Goal: Information Seeking & Learning: Learn about a topic

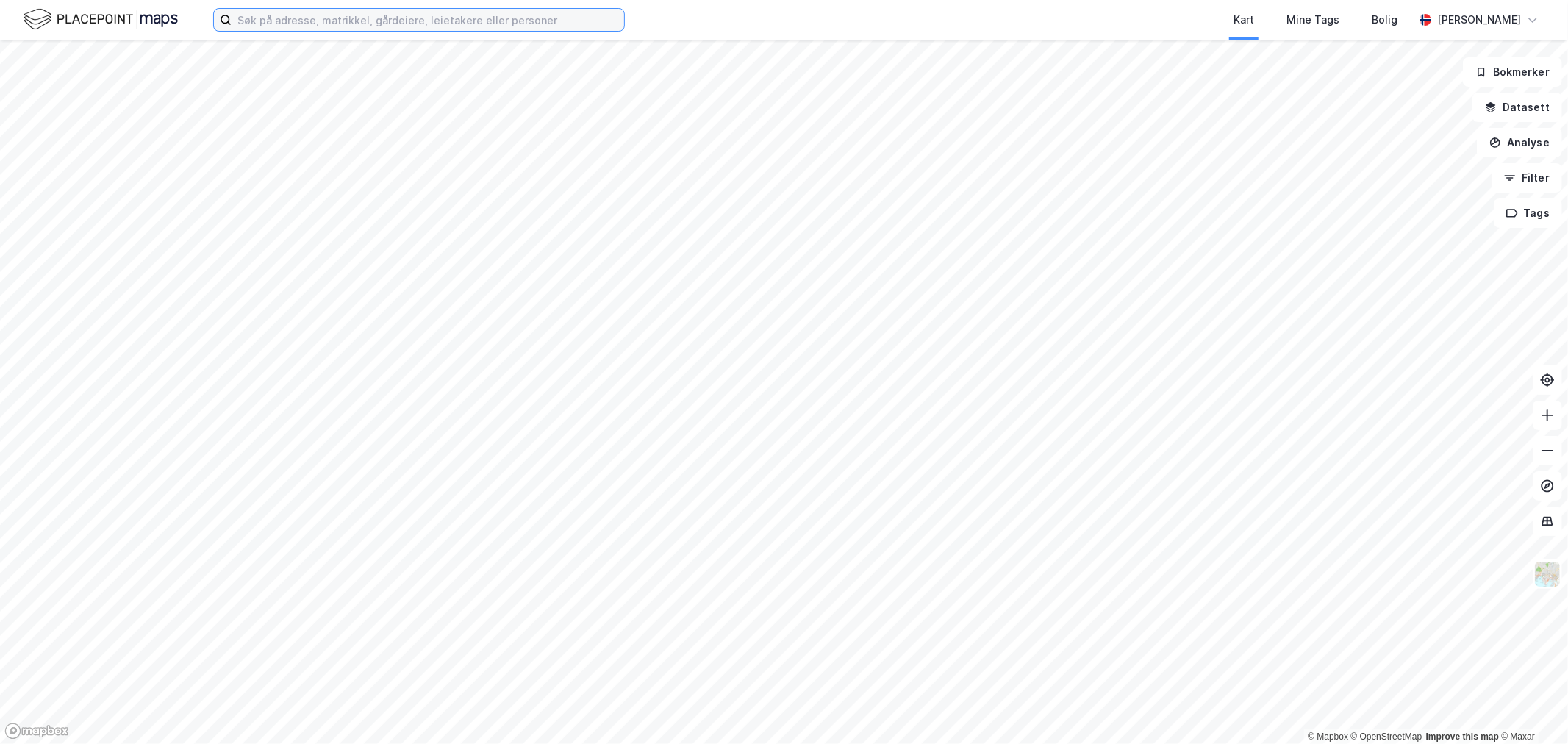
click at [272, 23] on input at bounding box center [427, 20] width 393 height 22
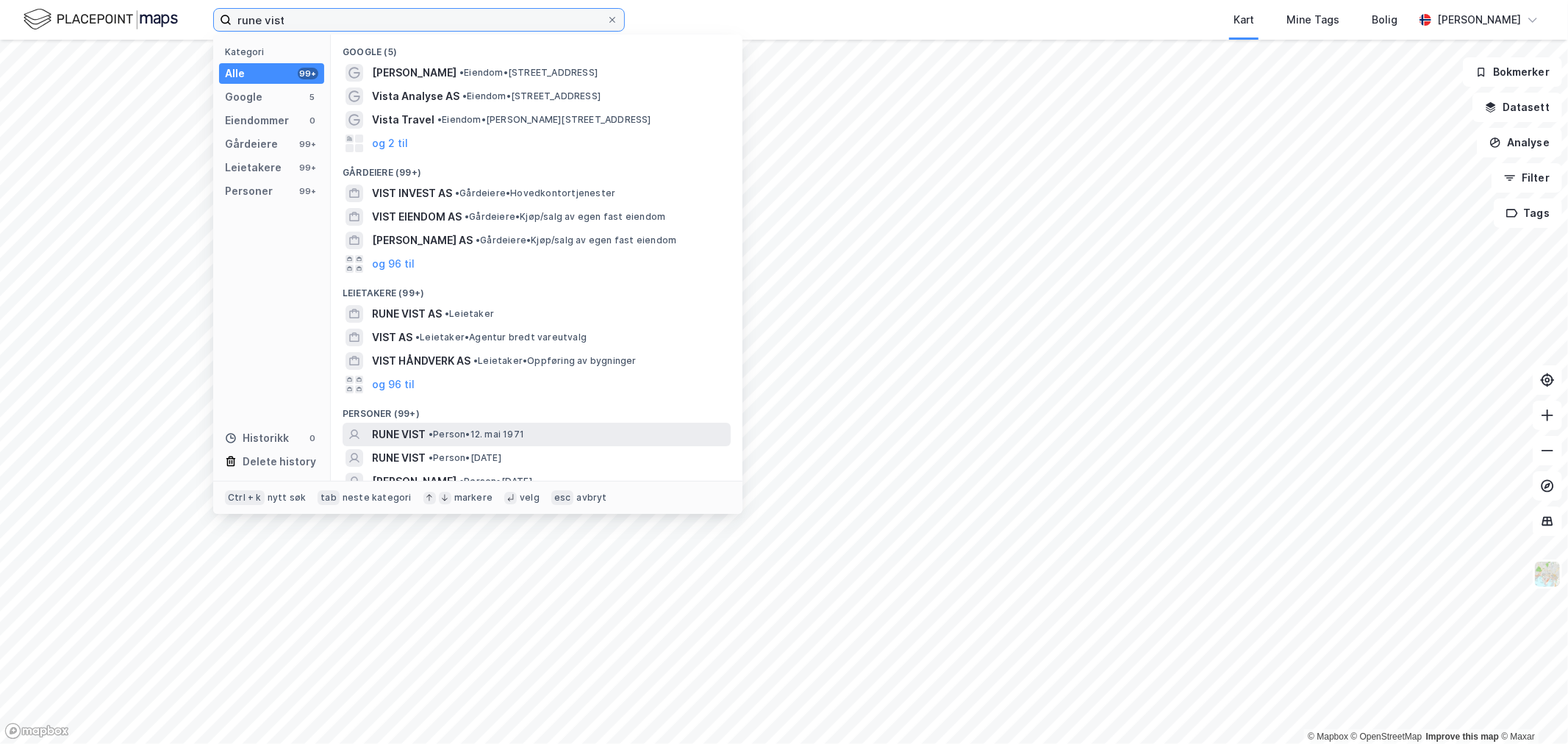
type input "rune vist"
click at [409, 435] on span "RUNE VIST" at bounding box center [398, 434] width 54 height 17
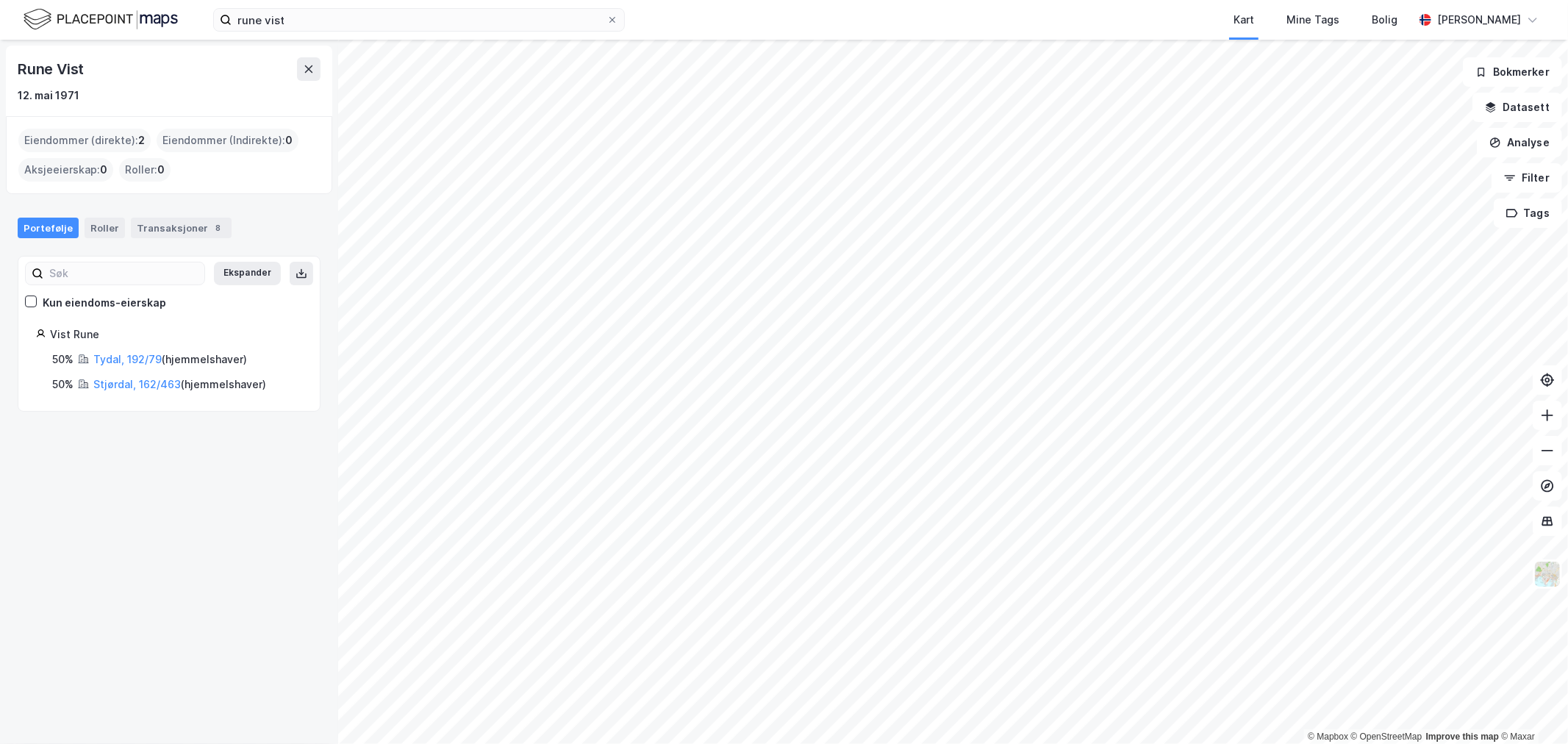
click at [109, 138] on div "Eiendommer (direkte) : 2" at bounding box center [84, 141] width 133 height 24
click at [131, 356] on link "Tydal, 192/79" at bounding box center [127, 360] width 69 height 13
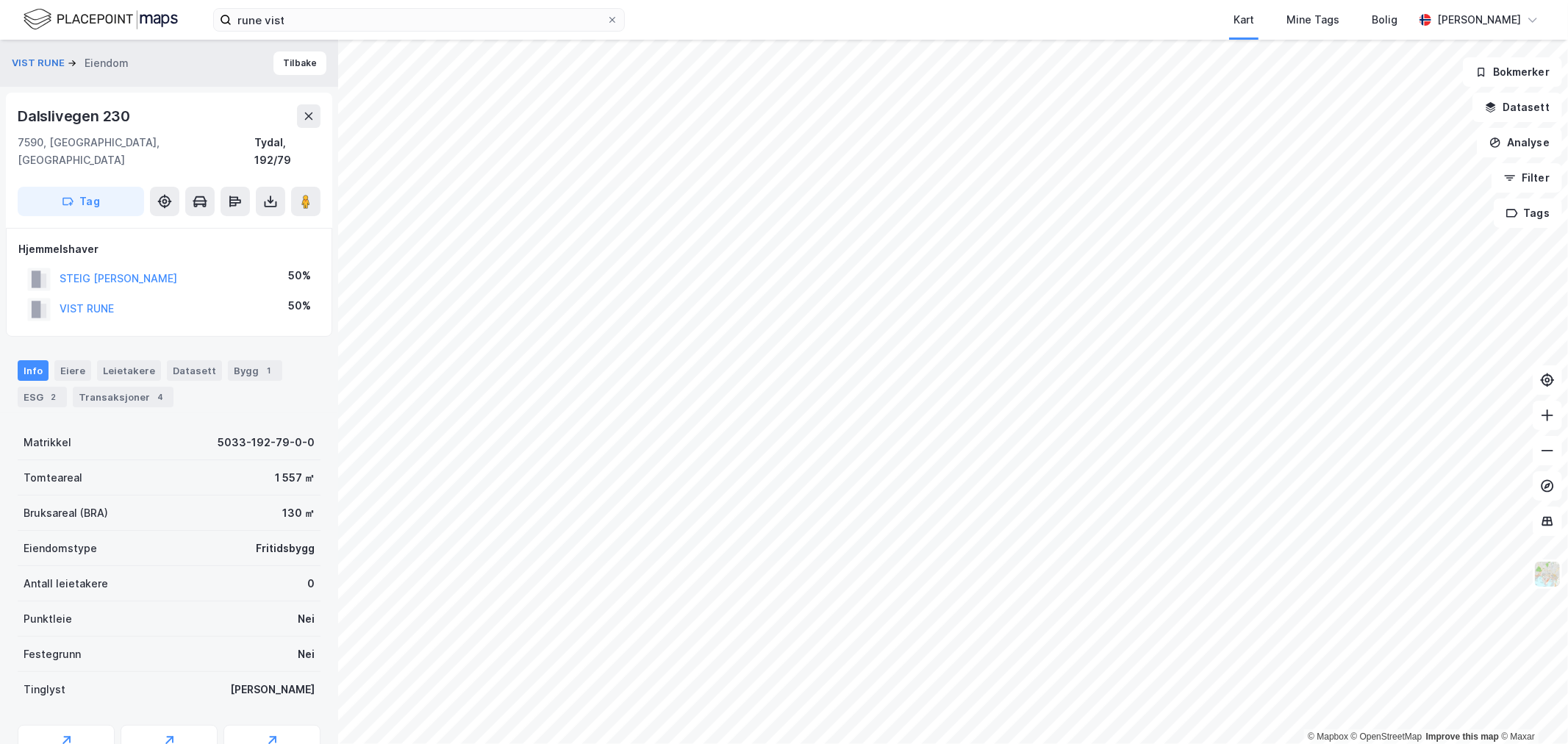
click at [136, 368] on div "Info Eiere Leietakere Datasett Bygg 1 ESG 2 Transaksjoner 4" at bounding box center [168, 383] width 303 height 47
click at [141, 386] on div "Transaksjoner 4" at bounding box center [124, 396] width 101 height 20
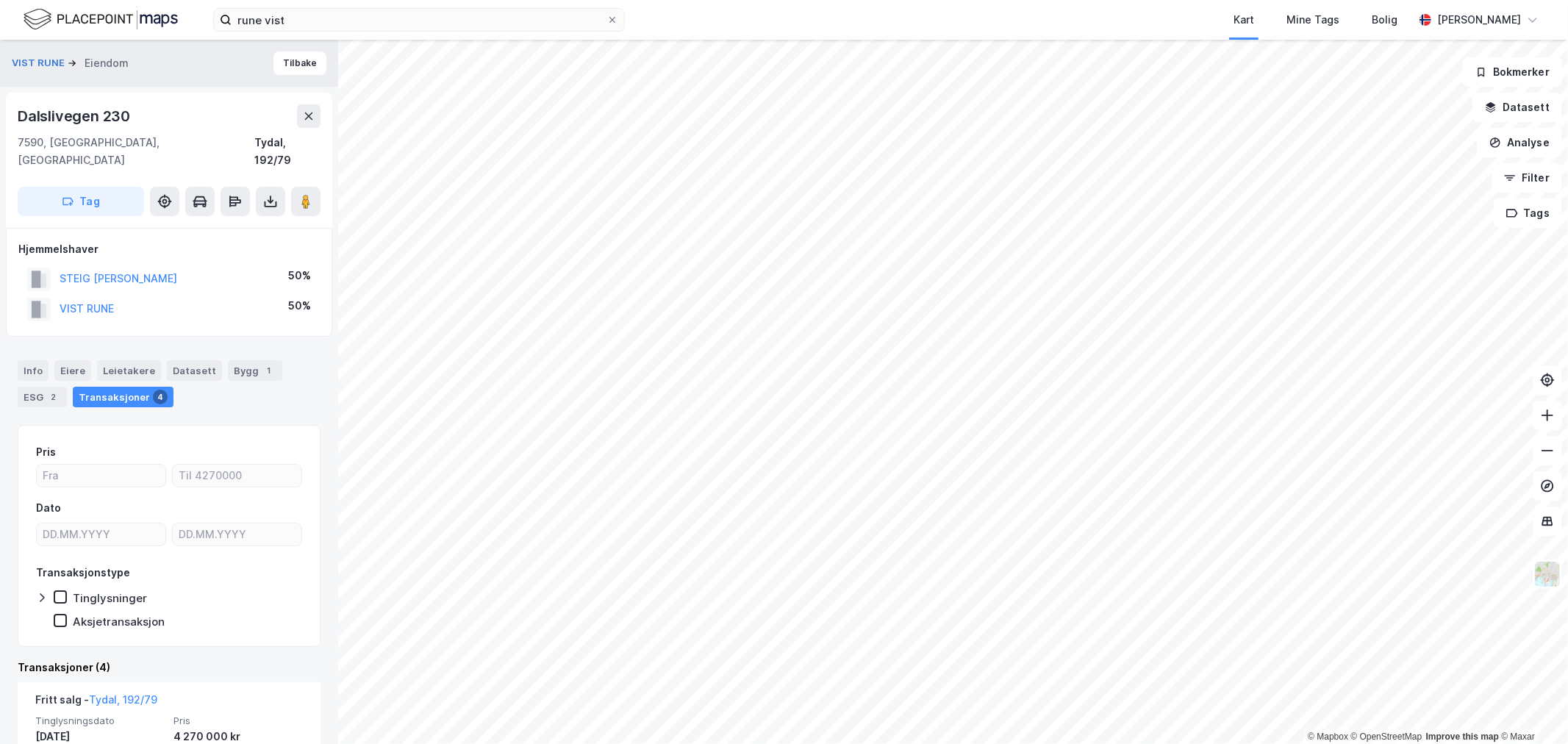
scroll to position [81, 0]
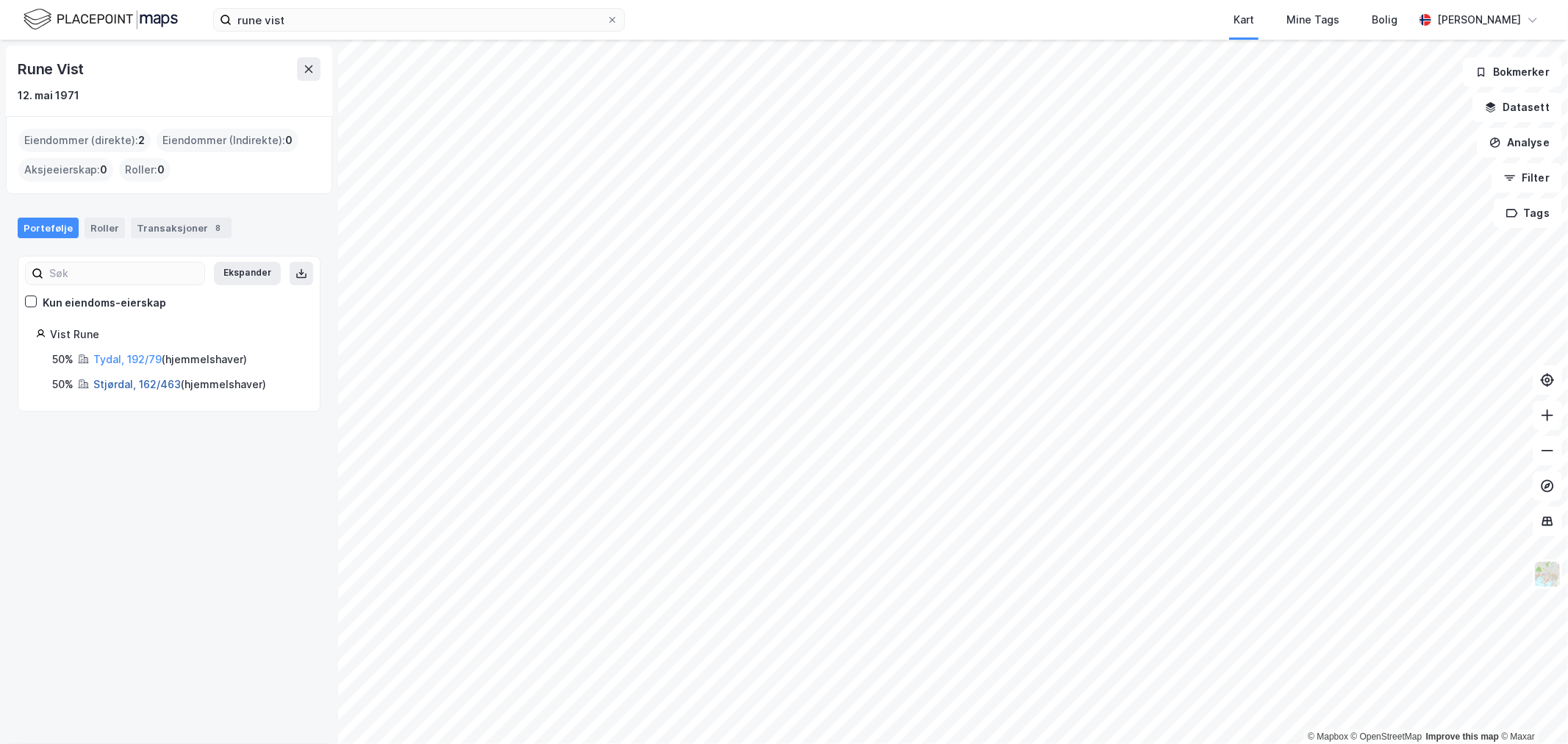
click at [140, 390] on link "Stjørdal, 162/463" at bounding box center [137, 384] width 88 height 13
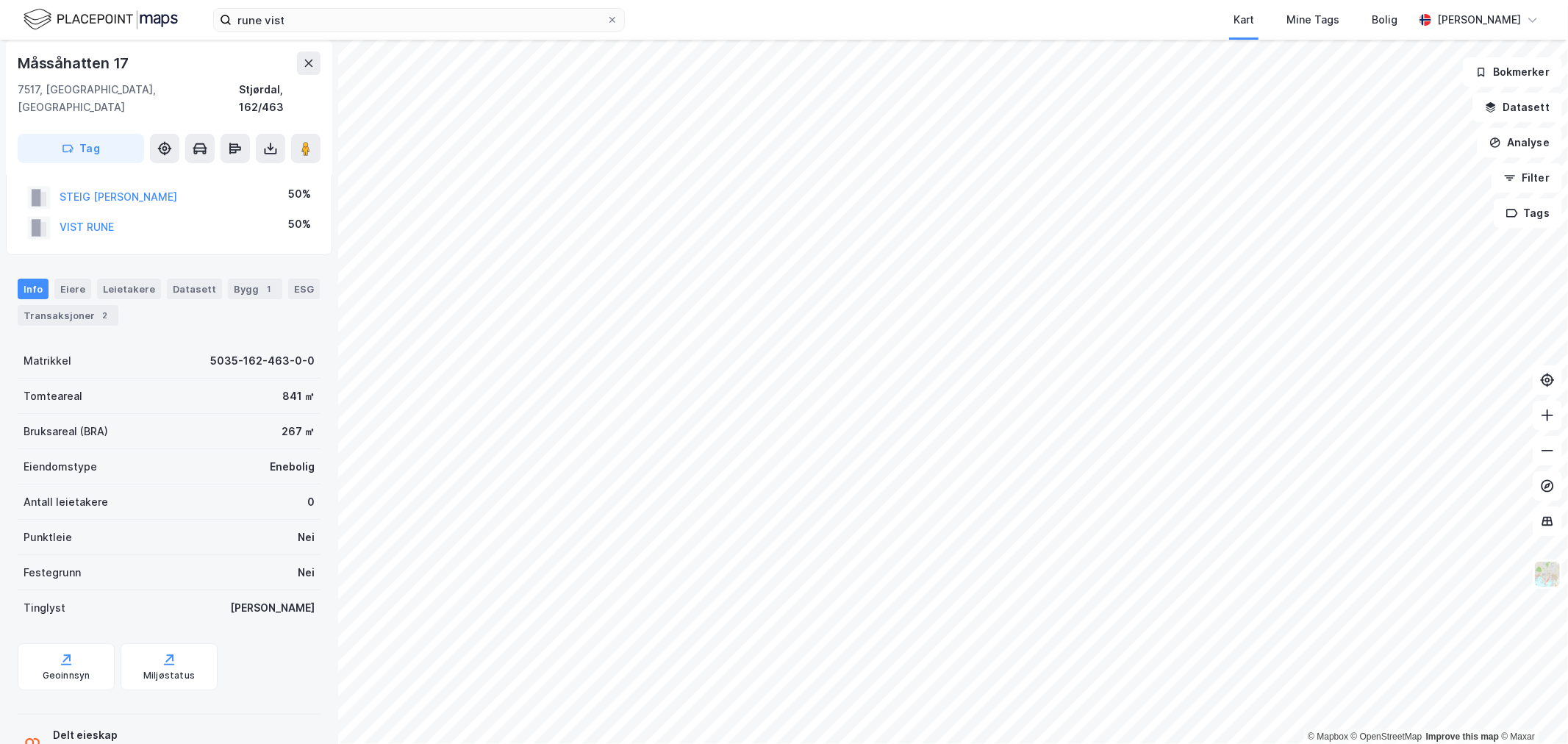
scroll to position [118, 0]
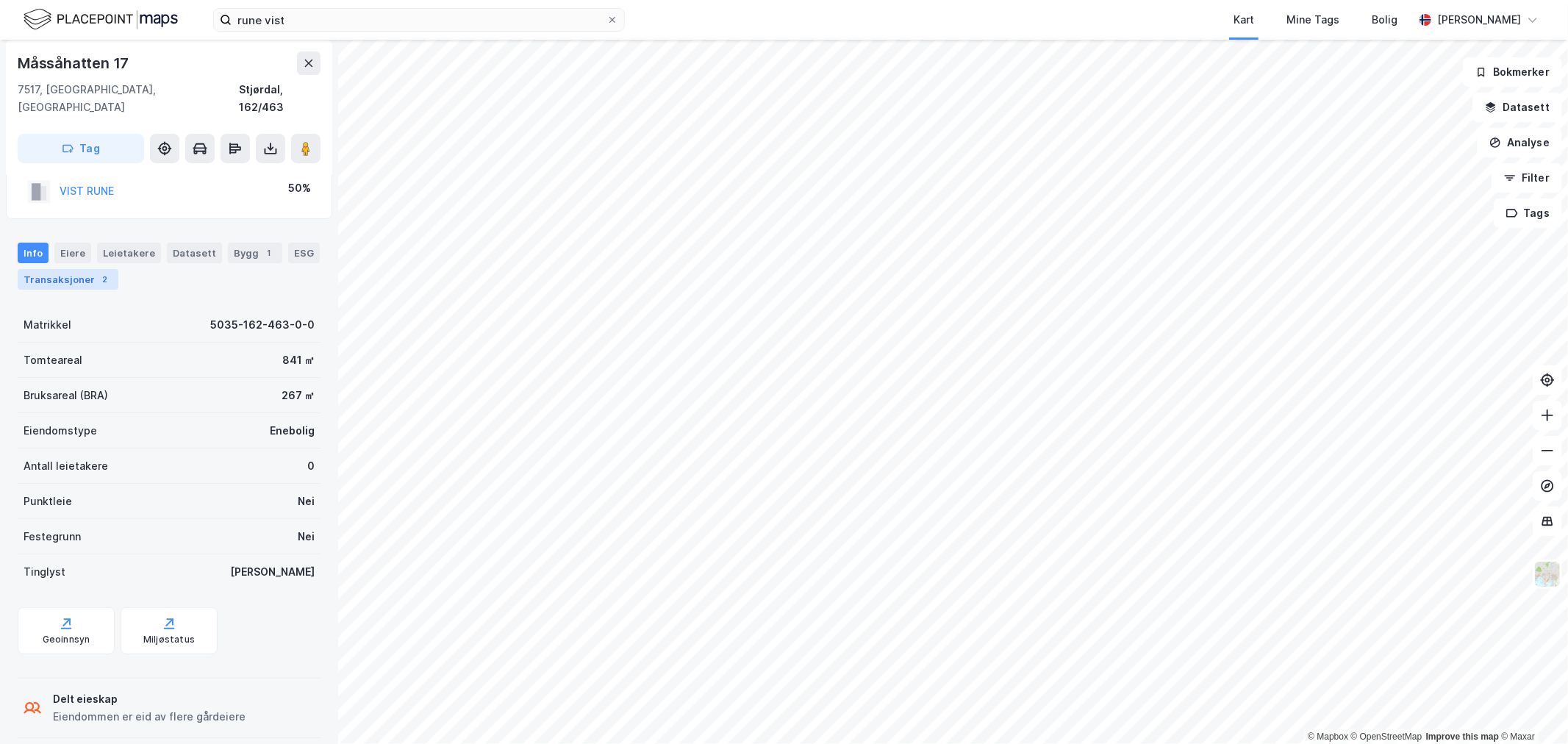
click at [77, 269] on div "Transaksjoner 2" at bounding box center [68, 279] width 101 height 20
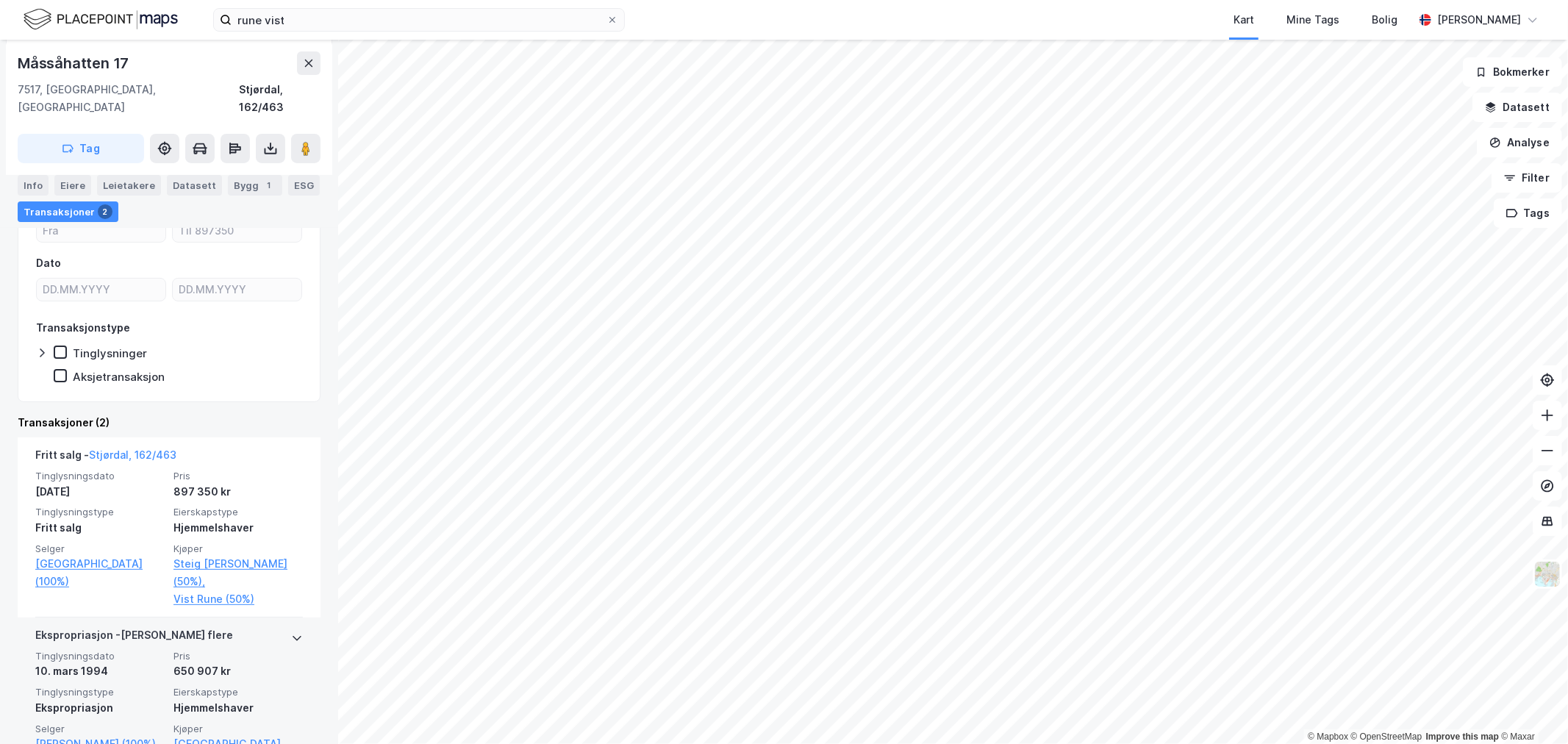
scroll to position [279, 0]
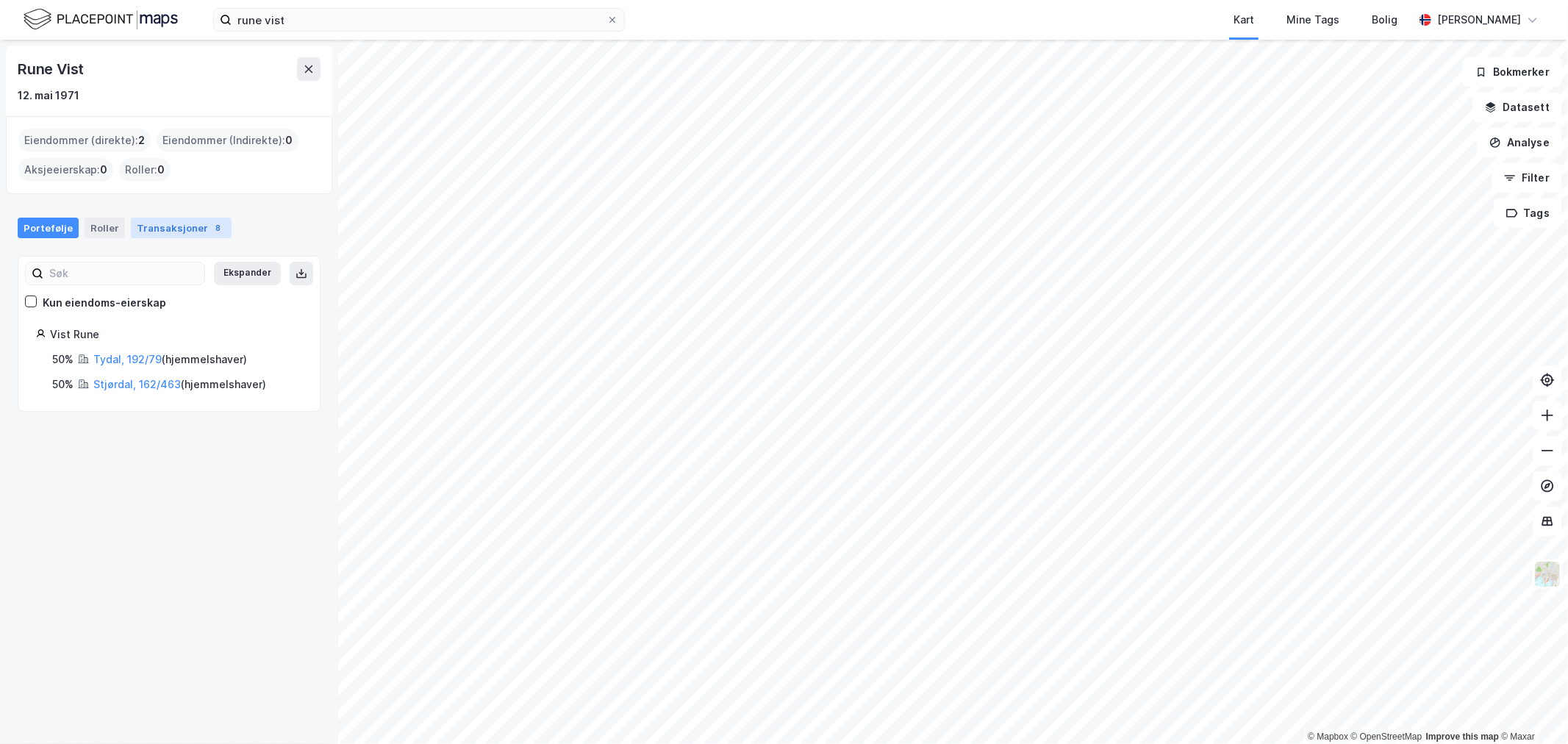
click at [167, 232] on div "Transaksjoner 8" at bounding box center [181, 228] width 101 height 20
drag, startPoint x: 163, startPoint y: 69, endPoint x: -11, endPoint y: 67, distance: 174.0
click at [0, 67] on html "Kart Mine Tags Bolig [PERSON_NAME] © Mapbox © OpenStreetMap Improve this map © …" at bounding box center [784, 372] width 1568 height 744
copy div "© Mapbox © OpenStreetMap Improve this map © Maxar [PERSON_NAME]"
click at [118, 361] on link "Tydal, 192/79" at bounding box center [127, 360] width 69 height 13
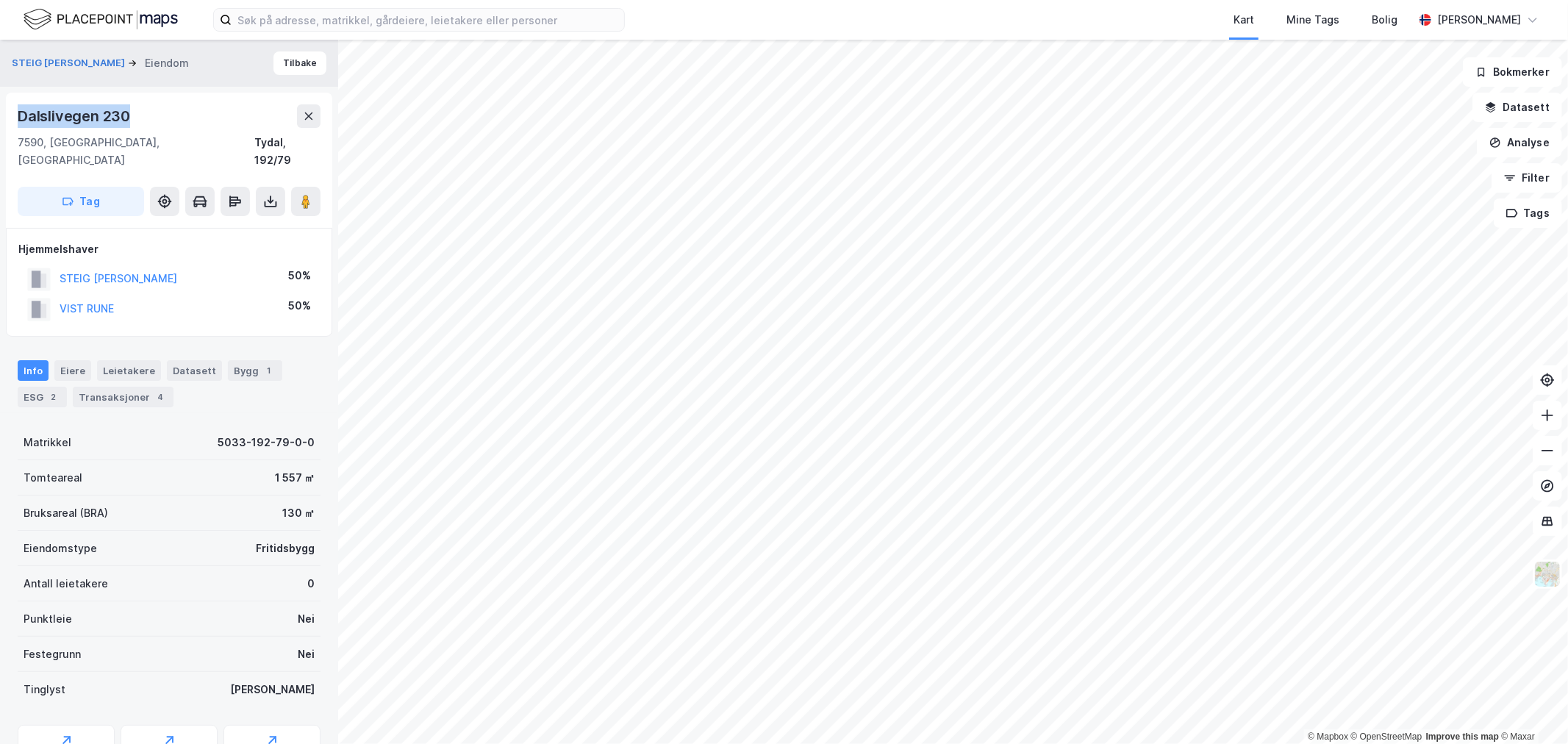
drag, startPoint x: 140, startPoint y: 111, endPoint x: 16, endPoint y: 104, distance: 124.2
click at [16, 104] on div "[STREET_ADDRESS]" at bounding box center [168, 160] width 327 height 135
copy div "Dalslivegen 230"
click at [113, 386] on div "Transaksjoner 4" at bounding box center [124, 396] width 101 height 20
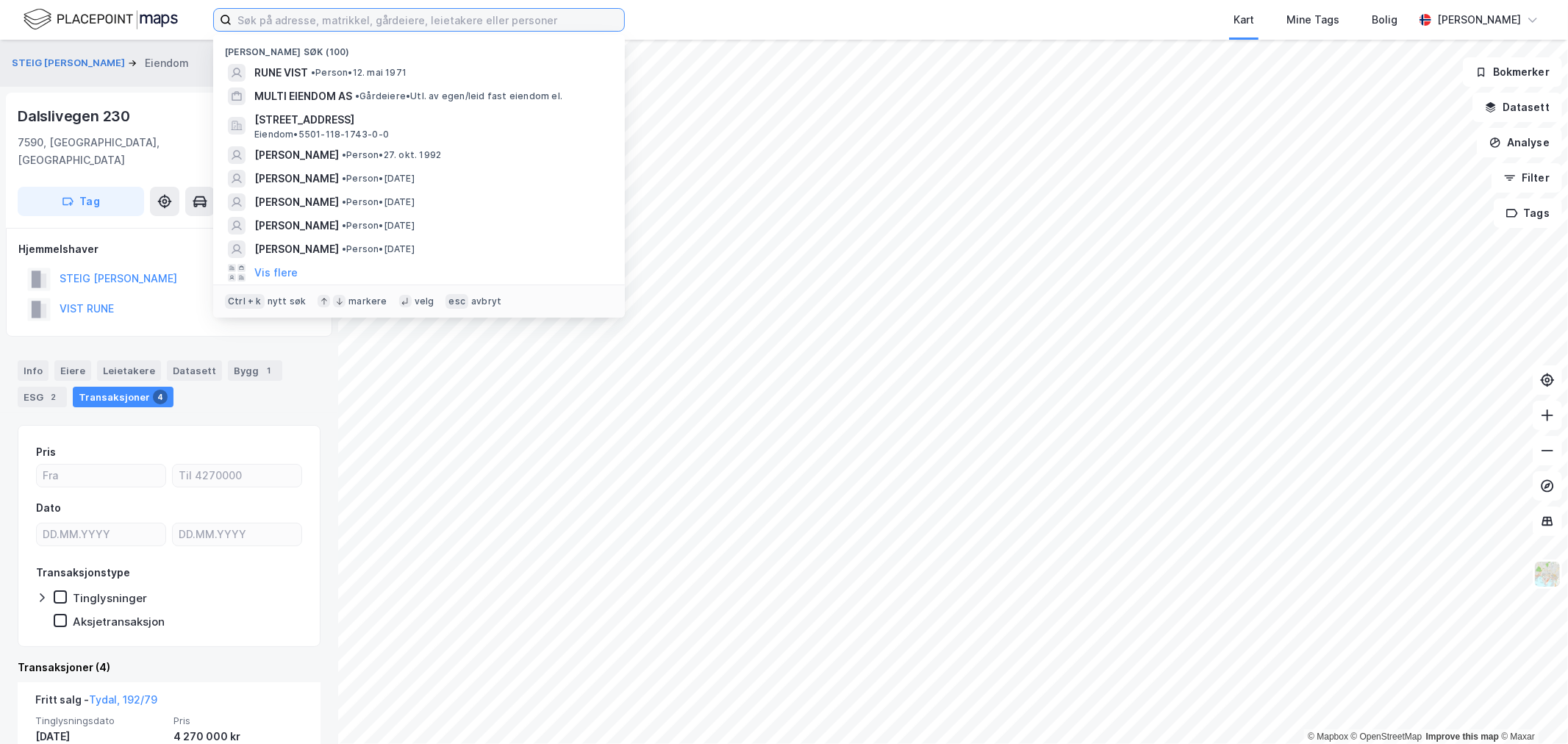
click at [304, 24] on input at bounding box center [427, 20] width 393 height 22
click at [320, 19] on input at bounding box center [427, 20] width 393 height 22
